Goal: Entertainment & Leisure: Consume media (video, audio)

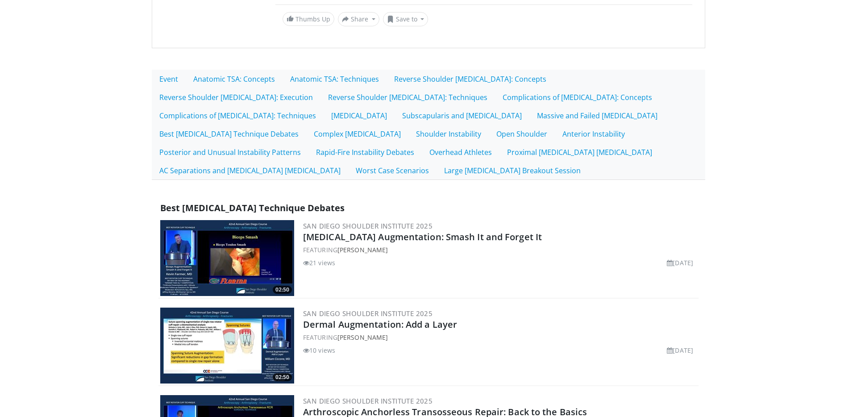
scroll to position [102, 0]
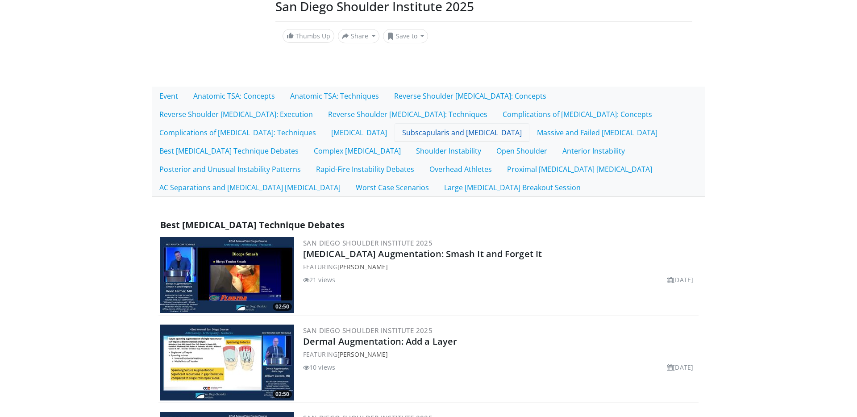
click at [395, 140] on link "Subscapularis and [MEDICAL_DATA]" at bounding box center [462, 132] width 135 height 19
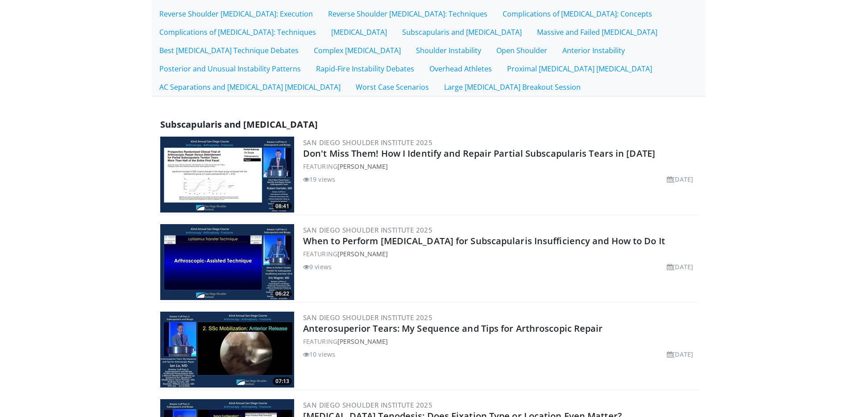
scroll to position [183, 0]
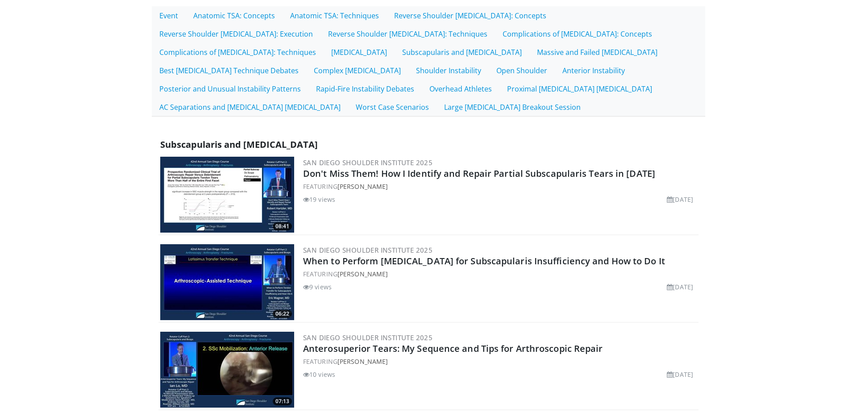
click at [175, 214] on img at bounding box center [227, 195] width 134 height 76
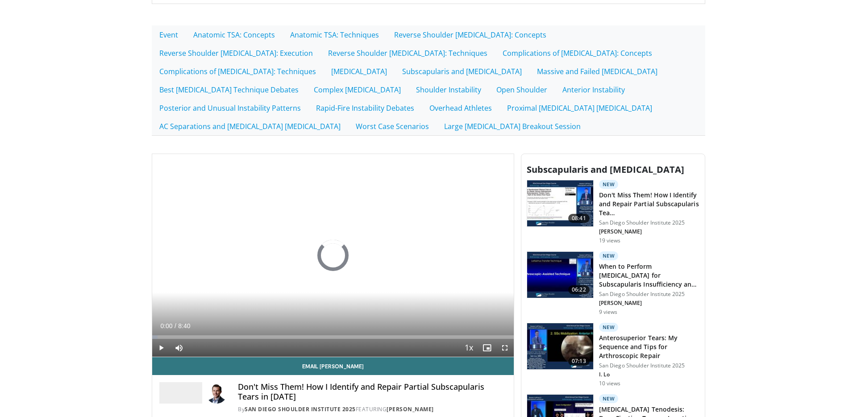
scroll to position [164, 0]
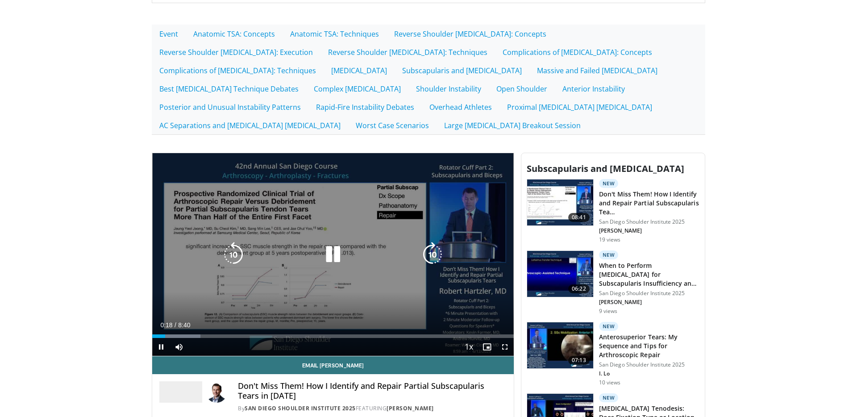
click at [330, 261] on icon "Video Player" at bounding box center [333, 254] width 25 height 25
click at [336, 255] on icon "Video Player" at bounding box center [333, 254] width 25 height 25
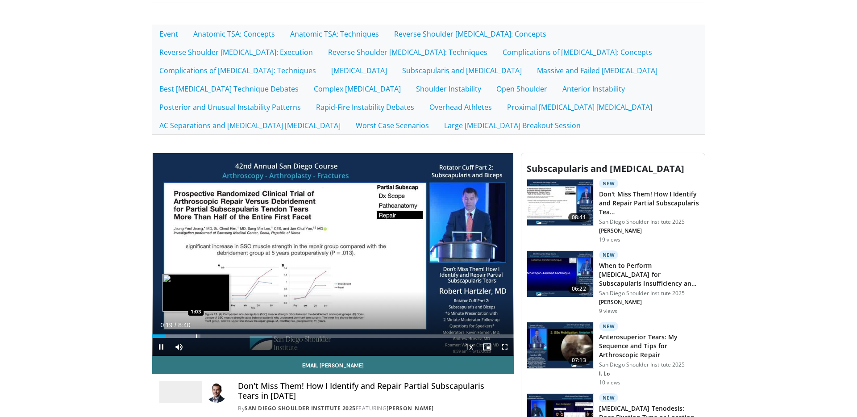
click at [196, 334] on div "Progress Bar" at bounding box center [196, 336] width 1 height 4
click at [212, 336] on div "Progress Bar" at bounding box center [212, 336] width 1 height 4
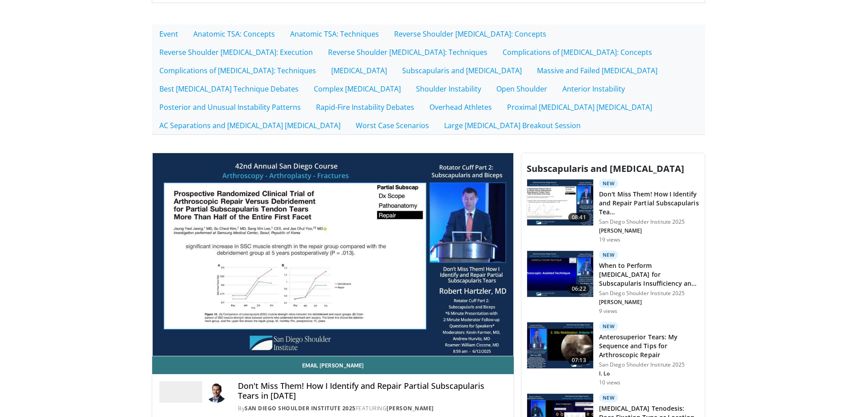
scroll to position [326, 0]
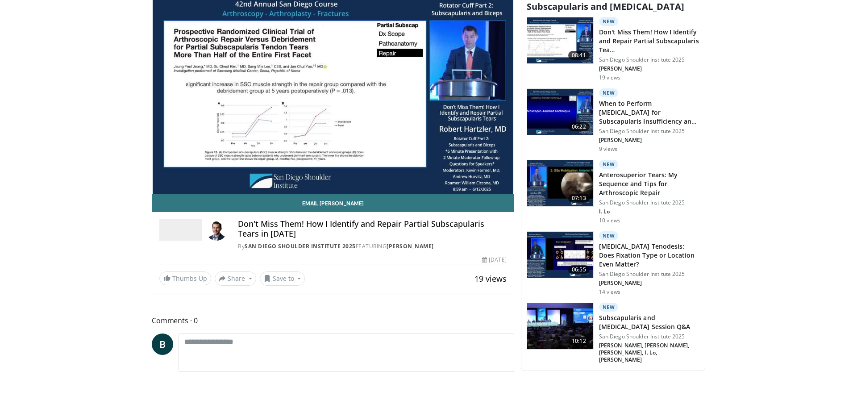
click at [655, 242] on h3 "[MEDICAL_DATA] Tenodesis: Does Fixation Type or Location Even Matter?" at bounding box center [649, 255] width 100 height 27
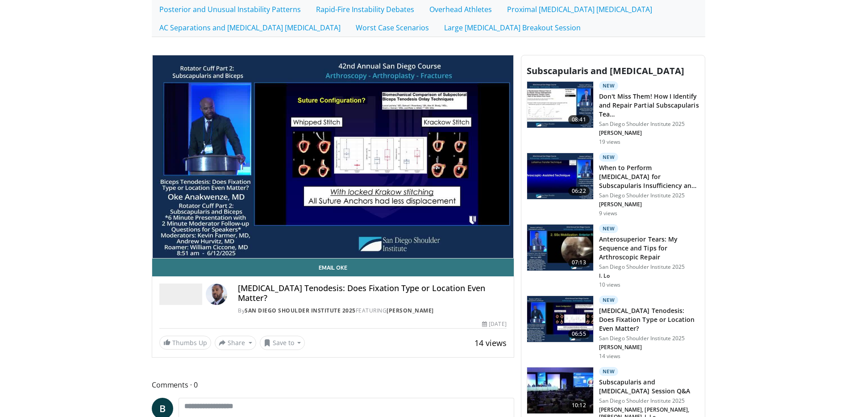
scroll to position [263, 0]
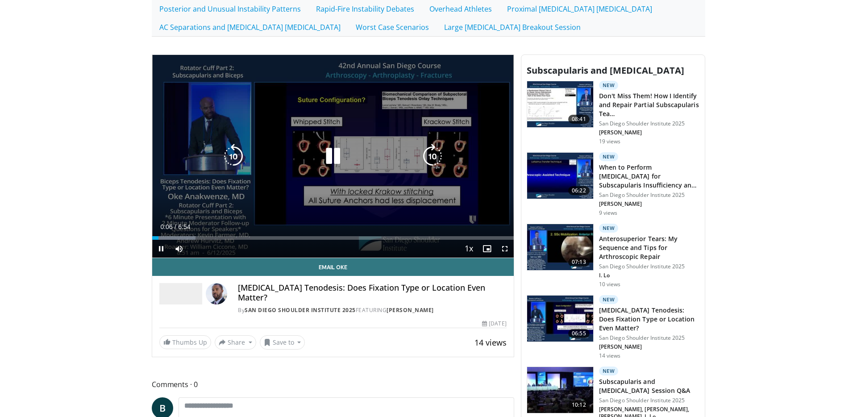
click at [332, 154] on icon "Video Player" at bounding box center [333, 156] width 25 height 25
click at [328, 154] on icon "Video Player" at bounding box center [333, 156] width 25 height 25
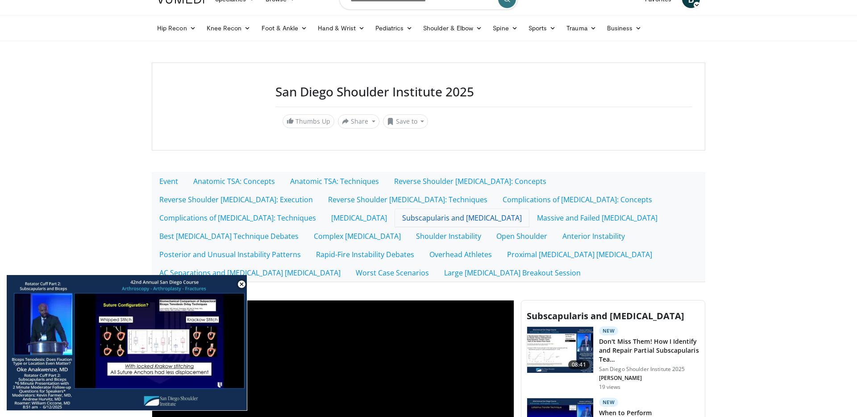
scroll to position [19, 0]
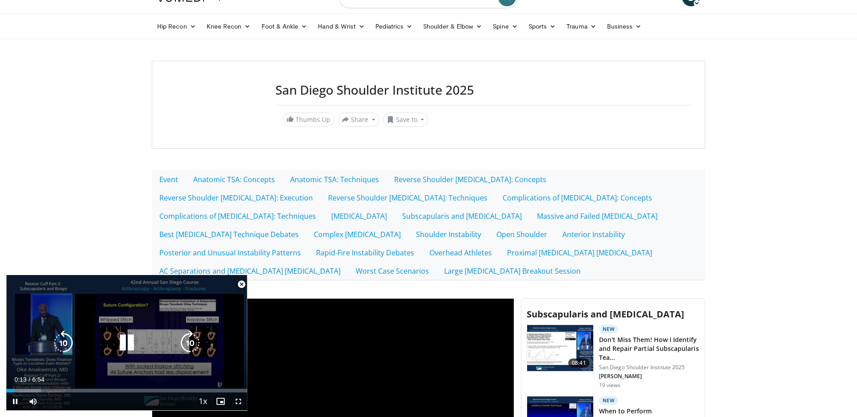
click at [125, 346] on icon "Video Player" at bounding box center [126, 342] width 25 height 25
